Goal: Use online tool/utility: Utilize a website feature to perform a specific function

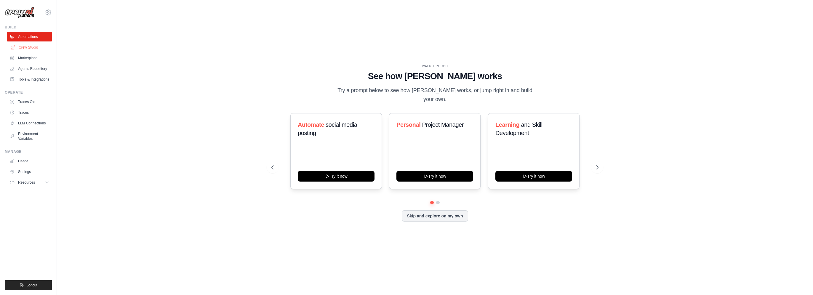
click at [27, 48] on link "Crew Studio" at bounding box center [30, 47] width 45 height 9
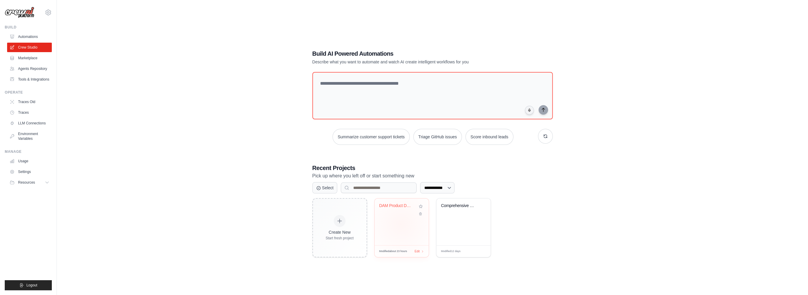
click at [401, 224] on div "DAM Product Development Requirement..." at bounding box center [402, 221] width 54 height 47
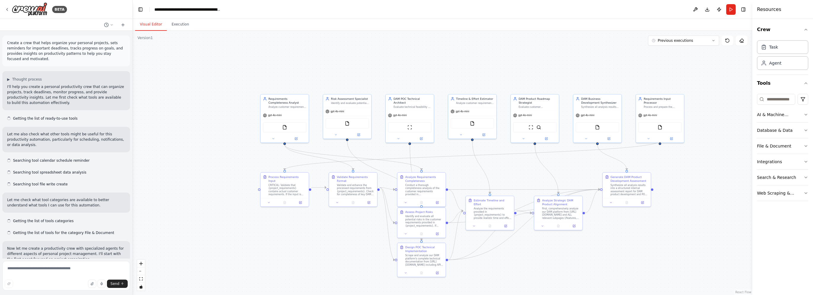
scroll to position [5544, 0]
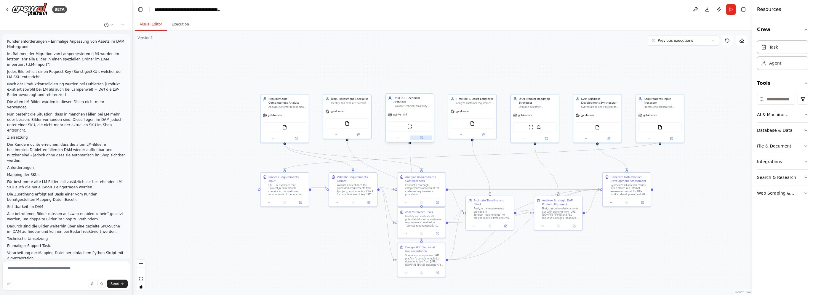
drag, startPoint x: 459, startPoint y: 166, endPoint x: 416, endPoint y: 134, distance: 53.1
click at [416, 134] on div ".deletable-edge-delete-btn { width: 20px; height: 20px; border: 0px solid #ffff…" at bounding box center [442, 163] width 619 height 264
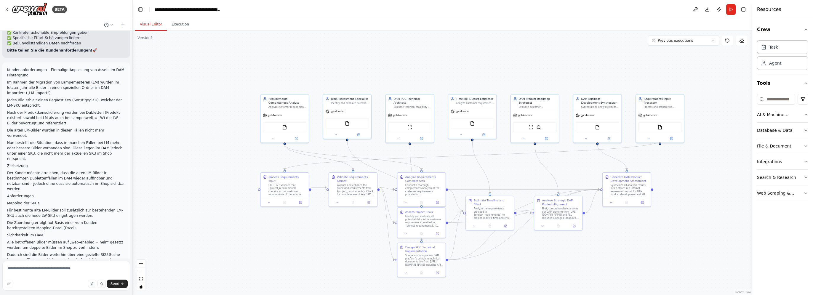
click at [438, 148] on div ".deletable-edge-delete-btn { width: 20px; height: 20px; border: 0px solid #ffff…" at bounding box center [442, 163] width 619 height 264
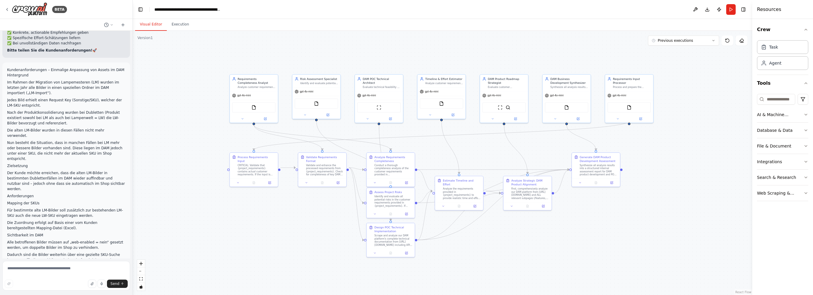
drag, startPoint x: 438, startPoint y: 148, endPoint x: 407, endPoint y: 128, distance: 36.4
click at [407, 128] on div ".deletable-edge-delete-btn { width: 20px; height: 20px; border: 0px solid #ffff…" at bounding box center [442, 163] width 619 height 264
